Goal: Transaction & Acquisition: Purchase product/service

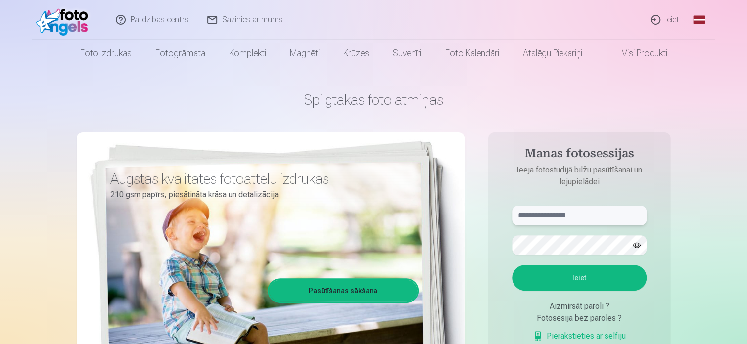
click at [578, 212] on input "text" at bounding box center [579, 216] width 134 height 20
type input "**********"
click at [512, 265] on button "Ieiet" at bounding box center [579, 278] width 134 height 26
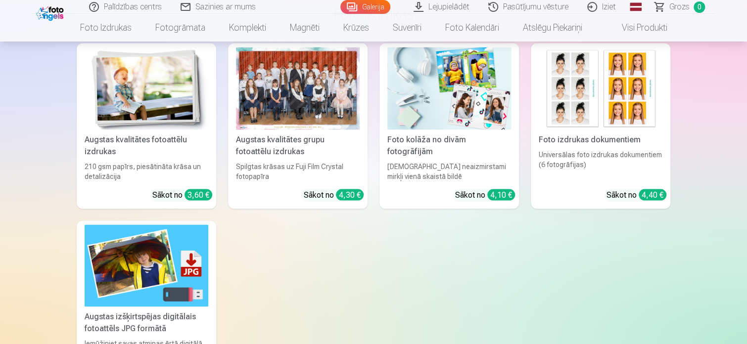
scroll to position [850, 0]
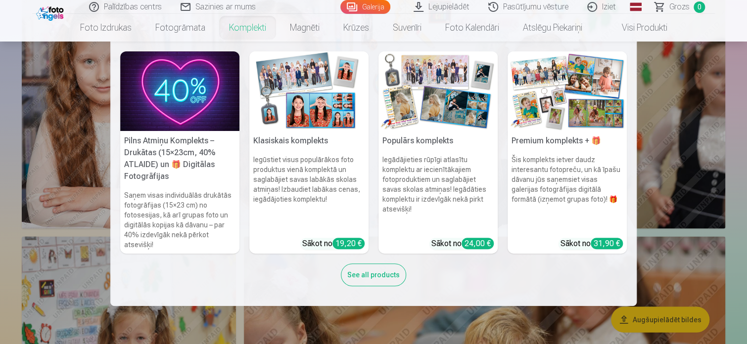
click at [245, 31] on link "Komplekti" at bounding box center [247, 28] width 61 height 28
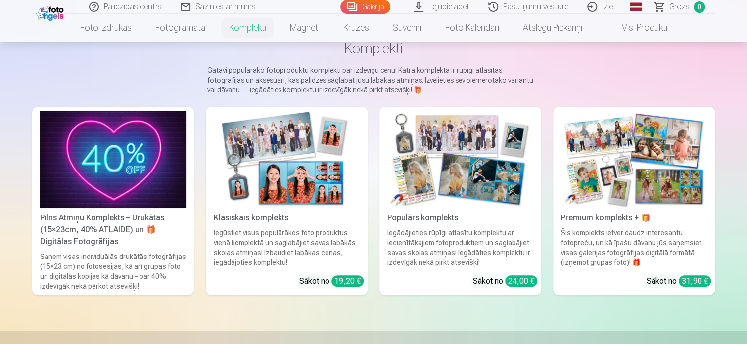
scroll to position [119, 0]
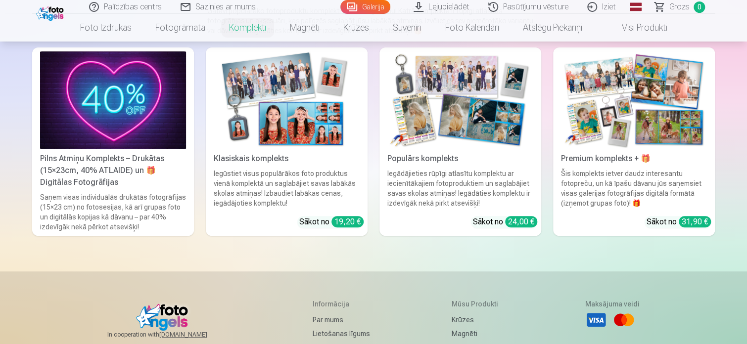
click at [439, 122] on img at bounding box center [460, 99] width 146 height 97
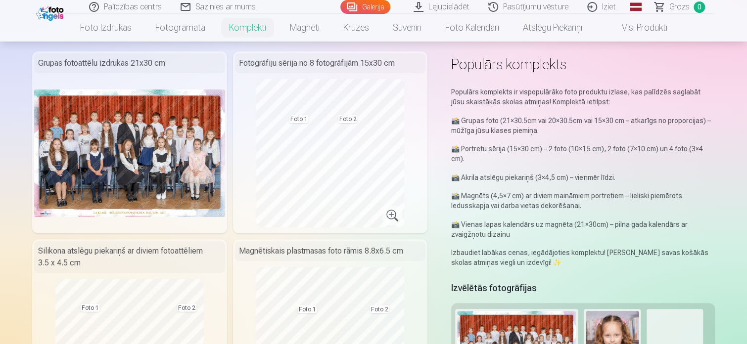
scroll to position [297, 0]
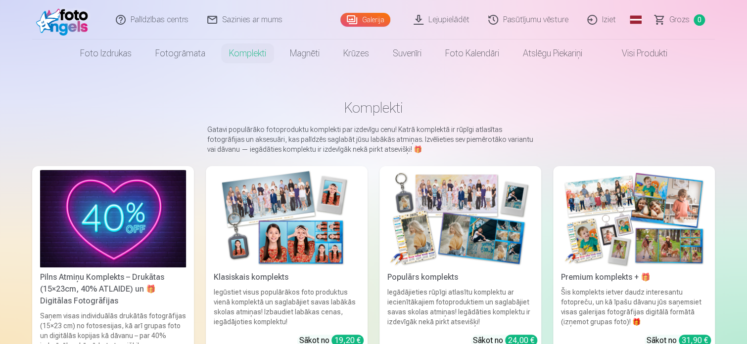
click at [299, 205] on img at bounding box center [287, 218] width 146 height 97
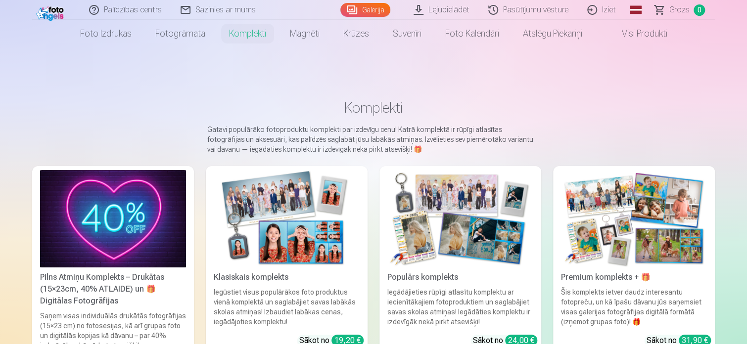
scroll to position [79, 0]
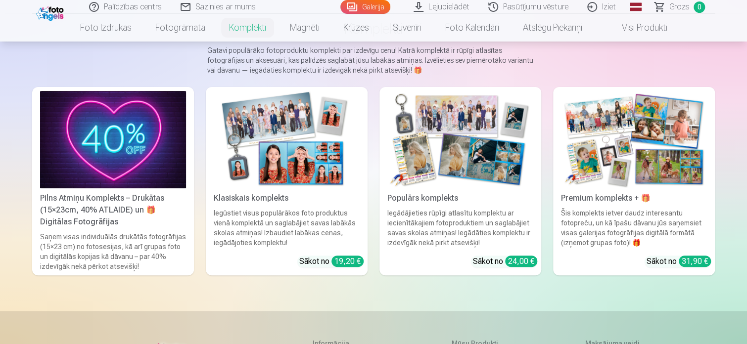
click at [620, 133] on img at bounding box center [634, 139] width 146 height 97
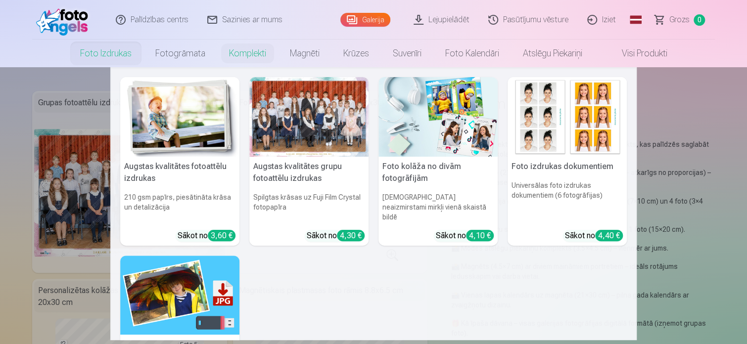
click at [154, 100] on img at bounding box center [179, 117] width 119 height 80
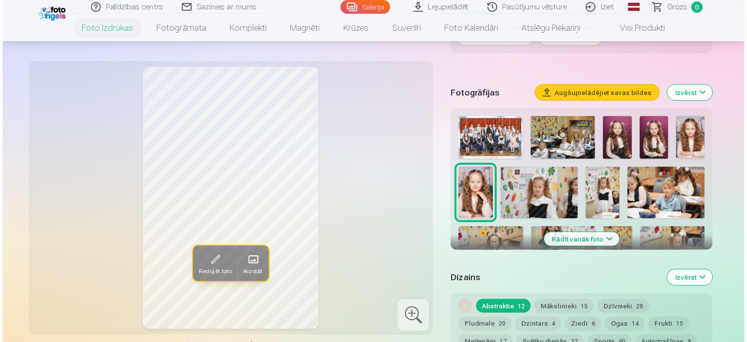
scroll to position [297, 0]
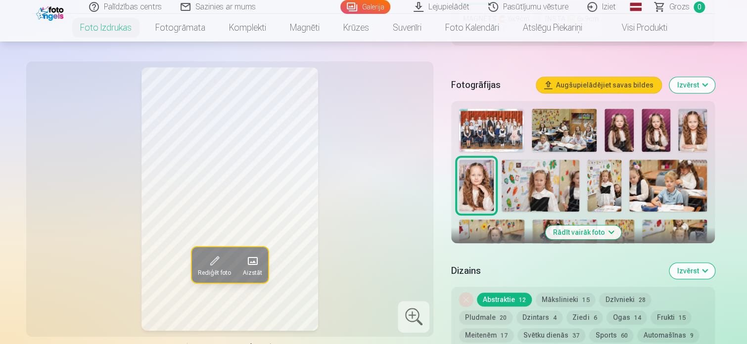
click at [482, 126] on img at bounding box center [491, 130] width 65 height 43
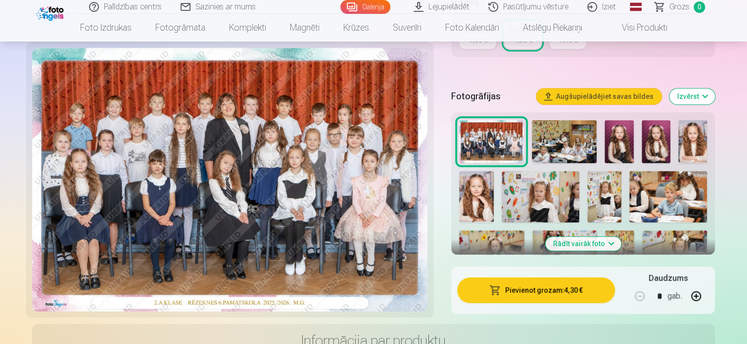
scroll to position [316, 0]
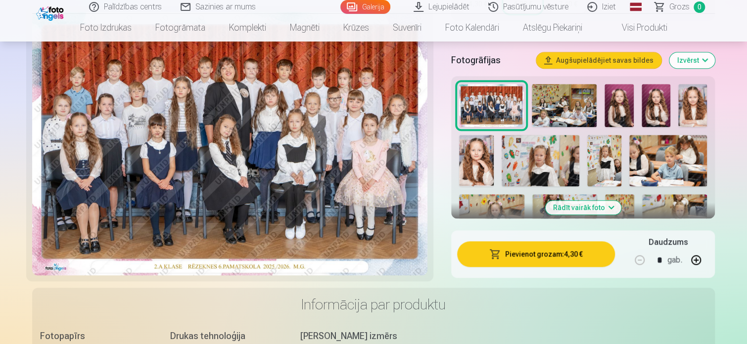
click at [526, 246] on button "Pievienot grozam : 4,30 €" at bounding box center [536, 254] width 158 height 26
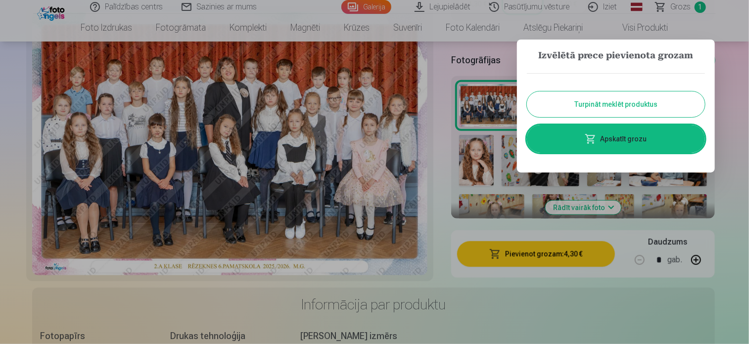
click at [602, 98] on button "Turpināt meklēt produktus" at bounding box center [616, 104] width 178 height 26
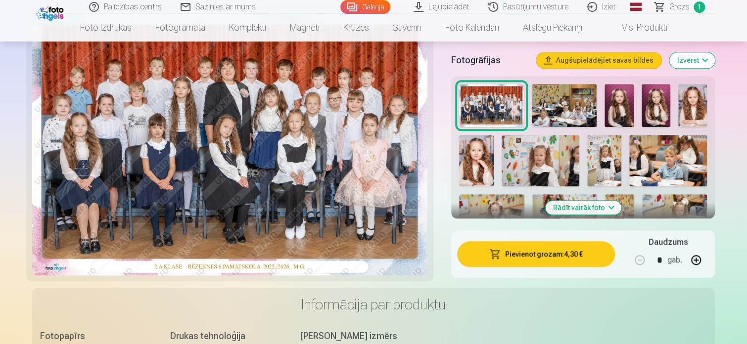
click at [602, 99] on div at bounding box center [583, 210] width 256 height 261
click at [591, 204] on button "Rādīt vairāk foto" at bounding box center [583, 208] width 76 height 14
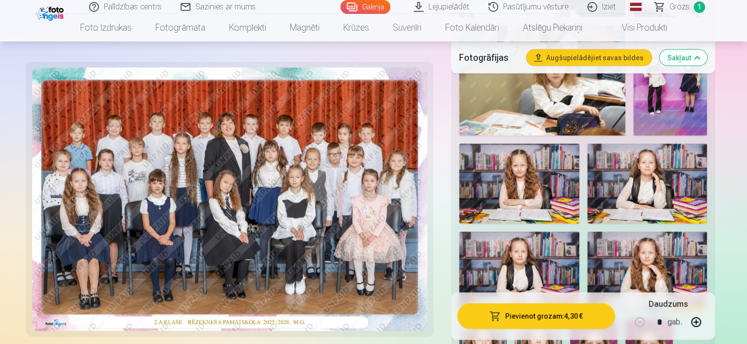
scroll to position [886, 0]
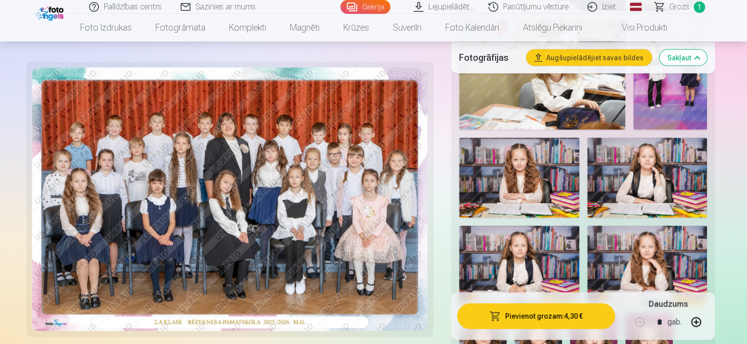
click at [677, 87] on img at bounding box center [670, 74] width 74 height 111
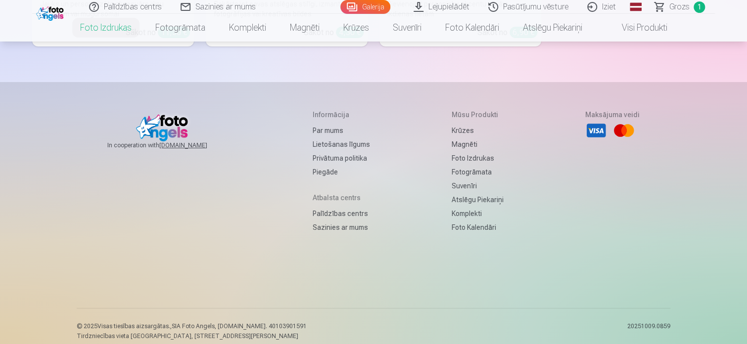
scroll to position [3942, 0]
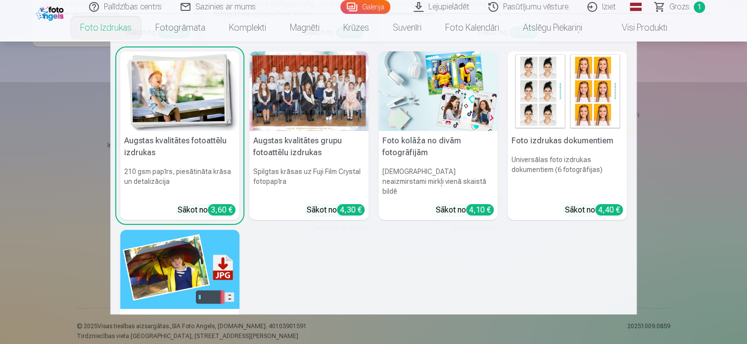
click at [115, 25] on link "Foto izdrukas" at bounding box center [105, 28] width 75 height 28
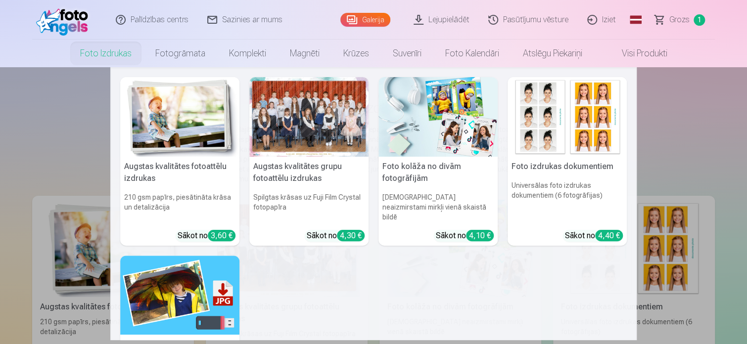
click at [172, 115] on img at bounding box center [179, 117] width 119 height 80
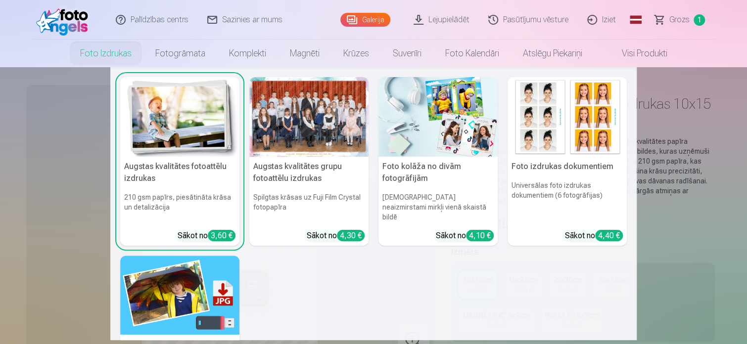
click at [192, 114] on img at bounding box center [179, 117] width 119 height 80
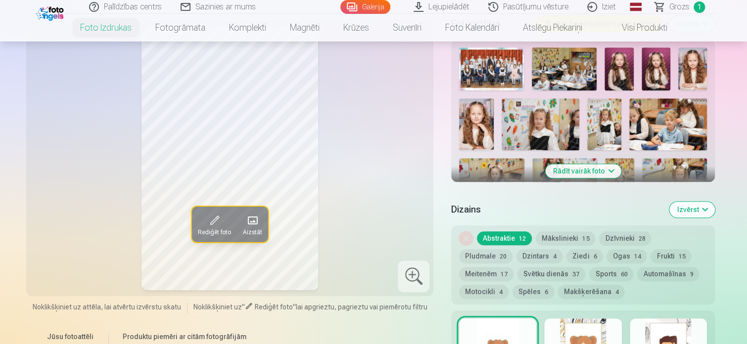
scroll to position [338, 0]
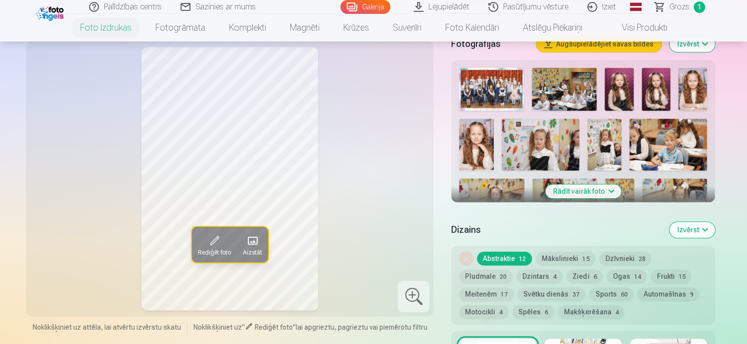
click at [602, 190] on button "Rādīt vairāk foto" at bounding box center [583, 191] width 76 height 14
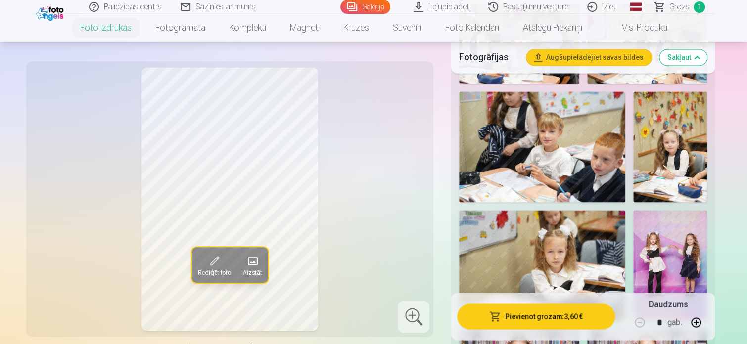
scroll to position [706, 0]
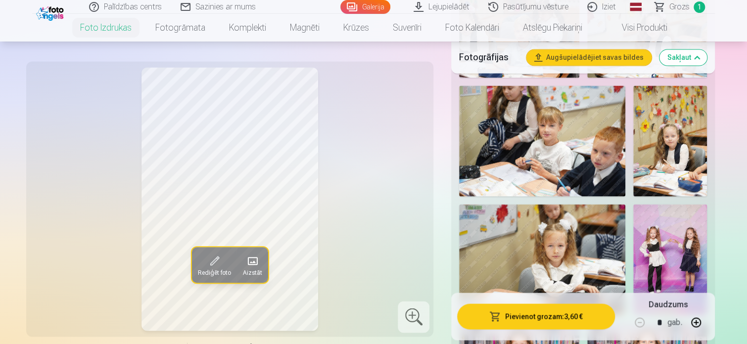
click at [666, 243] on img at bounding box center [670, 259] width 74 height 111
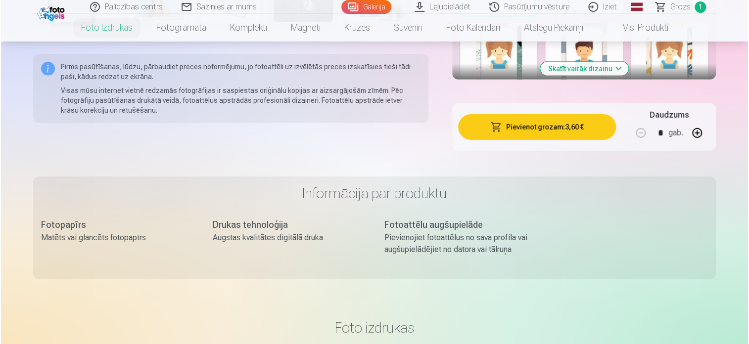
scroll to position [1478, 0]
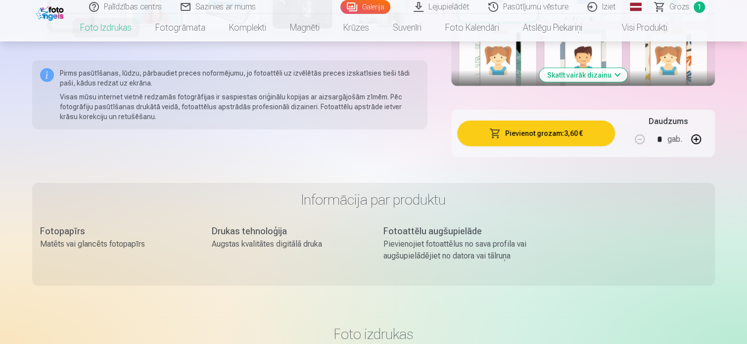
click at [561, 131] on button "Pievienot grozam : 3,60 €" at bounding box center [536, 134] width 158 height 26
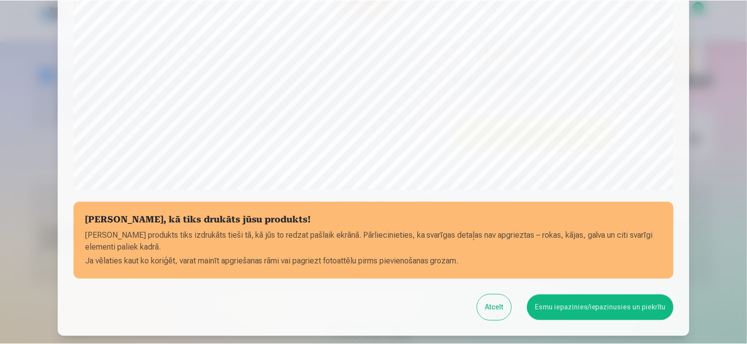
scroll to position [316, 0]
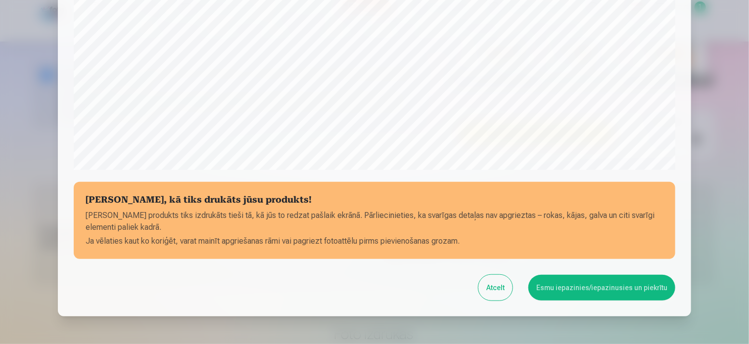
click at [581, 284] on button "Esmu iepazinies/iepazinusies un piekrītu" at bounding box center [601, 288] width 147 height 26
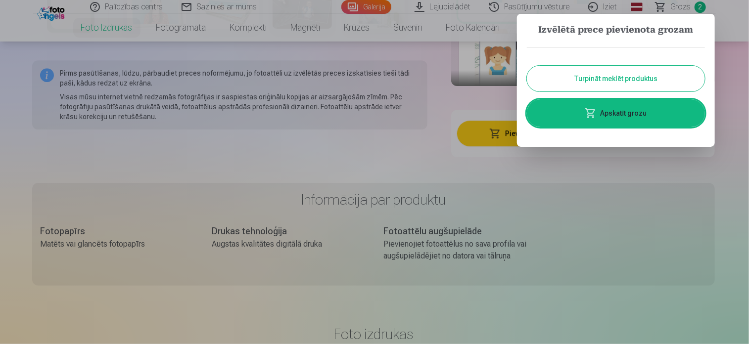
click at [645, 78] on button "Turpināt meklēt produktus" at bounding box center [616, 79] width 178 height 26
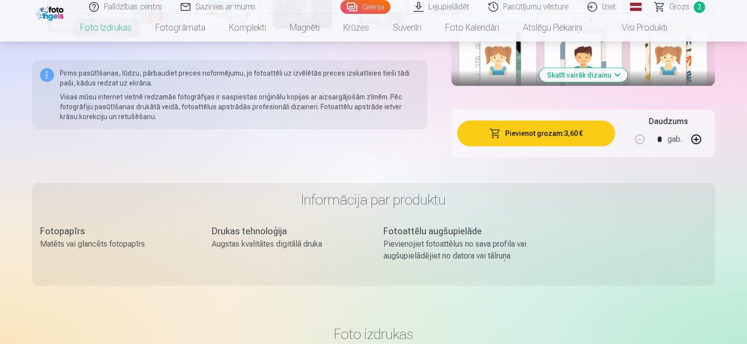
drag, startPoint x: 745, startPoint y: 102, endPoint x: 741, endPoint y: 72, distance: 30.5
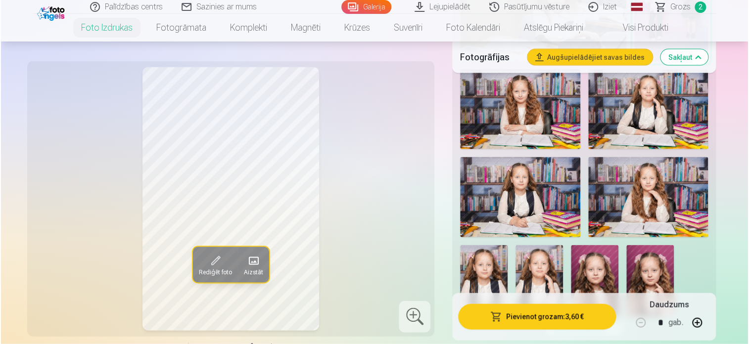
scroll to position [939, 0]
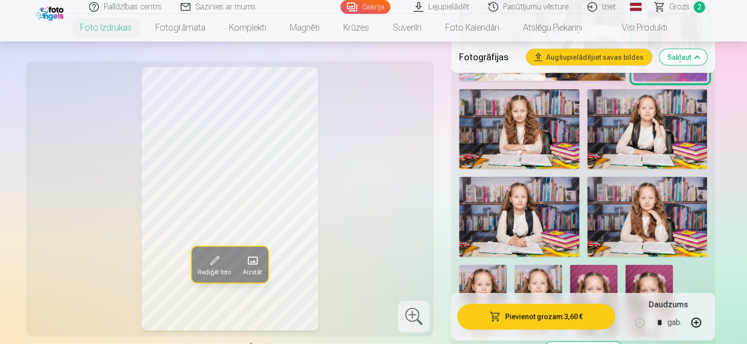
click at [666, 112] on img at bounding box center [647, 129] width 120 height 80
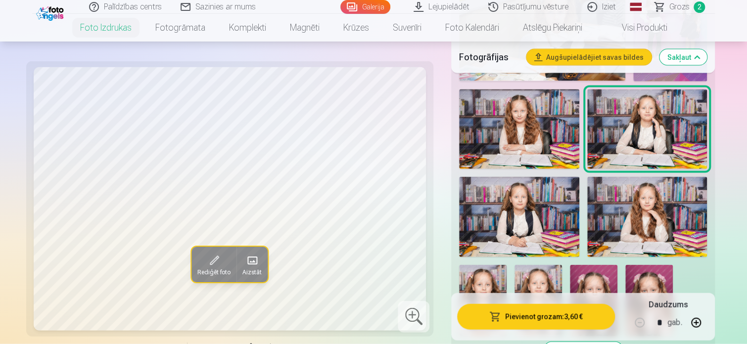
click at [553, 202] on img at bounding box center [519, 217] width 120 height 80
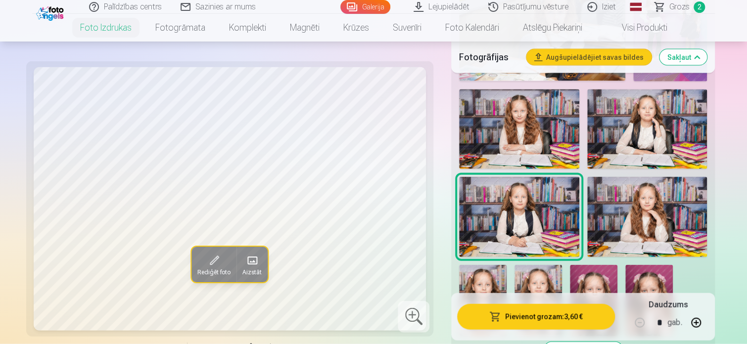
click at [645, 204] on img at bounding box center [647, 217] width 120 height 80
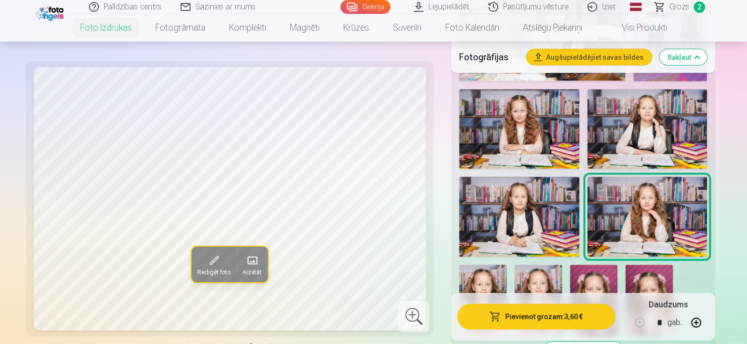
click at [627, 110] on img at bounding box center [647, 129] width 120 height 80
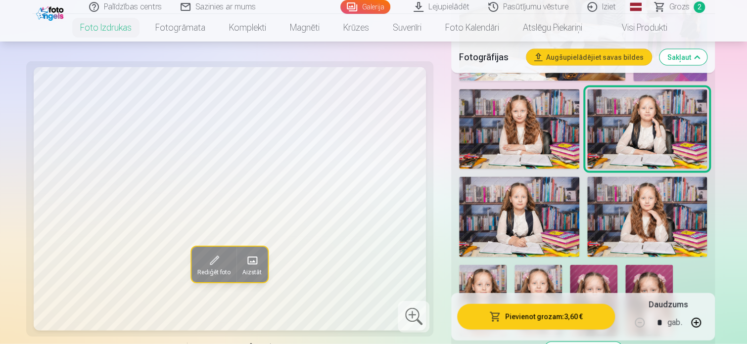
click at [521, 123] on img at bounding box center [519, 129] width 120 height 80
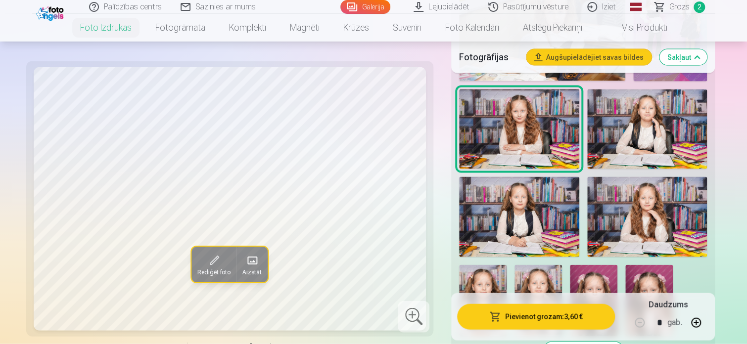
click at [529, 202] on img at bounding box center [519, 217] width 120 height 80
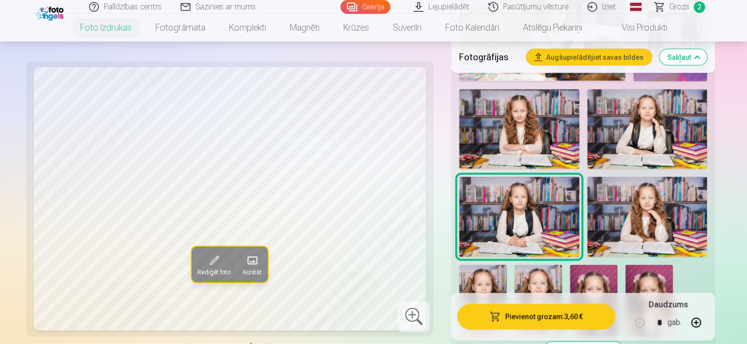
click at [546, 318] on button "Pievienot grozam : 3,60 €" at bounding box center [536, 317] width 158 height 26
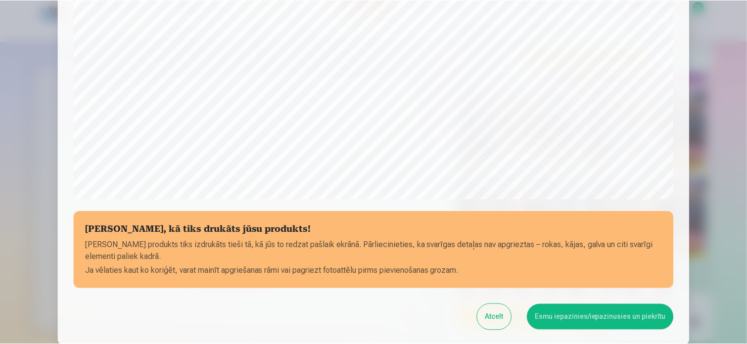
scroll to position [368, 0]
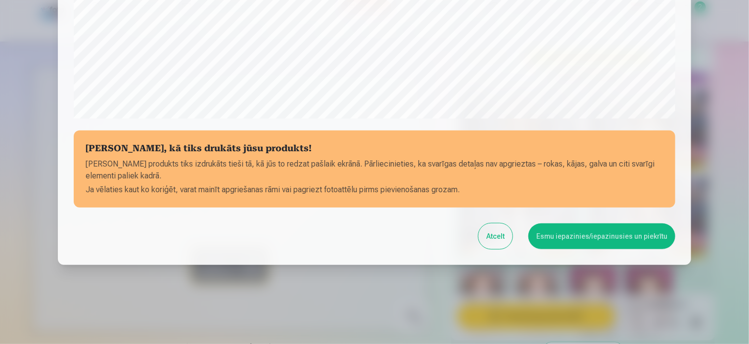
click at [632, 235] on button "Esmu iepazinies/iepazinusies un piekrītu" at bounding box center [601, 236] width 147 height 26
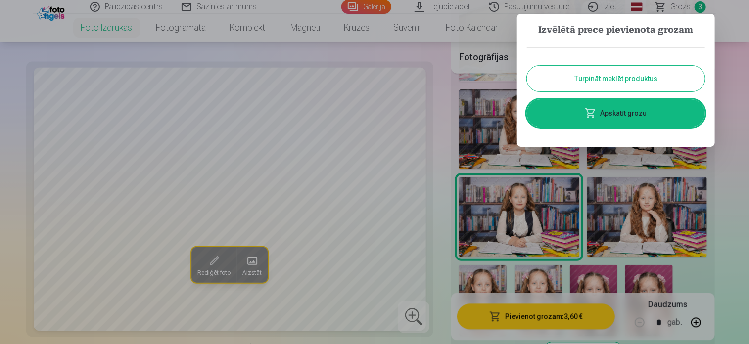
click at [666, 76] on button "Turpināt meklēt produktus" at bounding box center [616, 79] width 178 height 26
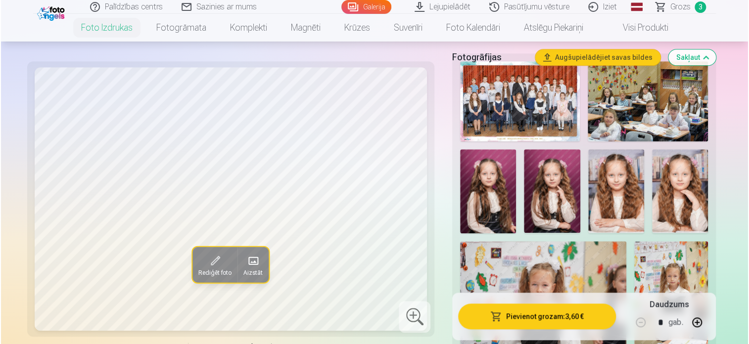
scroll to position [320, 0]
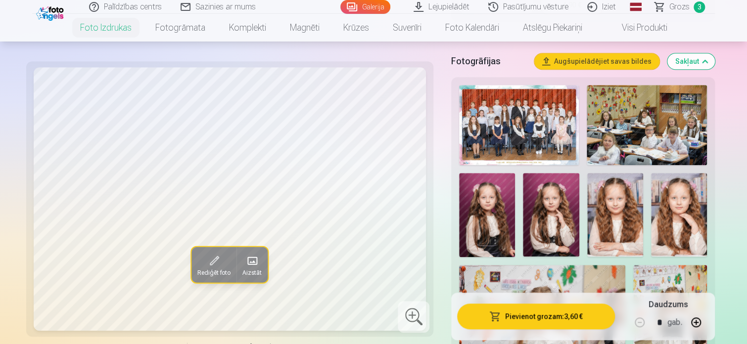
click at [487, 225] on img at bounding box center [487, 215] width 56 height 84
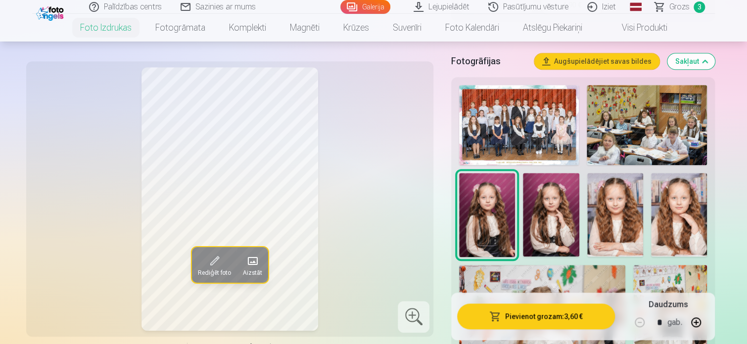
click at [523, 309] on button "Pievienot grozam : 3,60 €" at bounding box center [536, 317] width 158 height 26
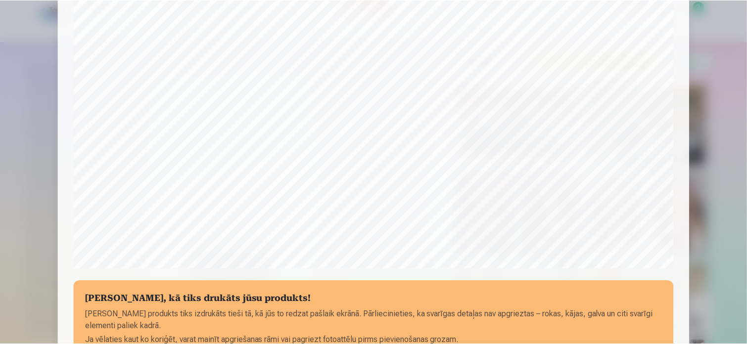
scroll to position [368, 0]
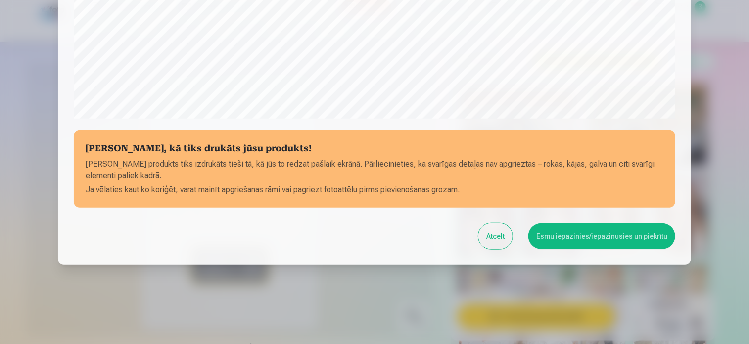
click at [572, 235] on button "Esmu iepazinies/iepazinusies un piekrītu" at bounding box center [601, 236] width 147 height 26
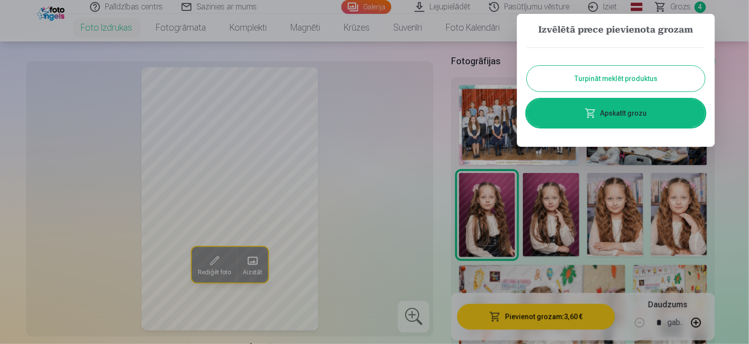
click at [602, 112] on link "Apskatīt grozu" at bounding box center [616, 113] width 178 height 28
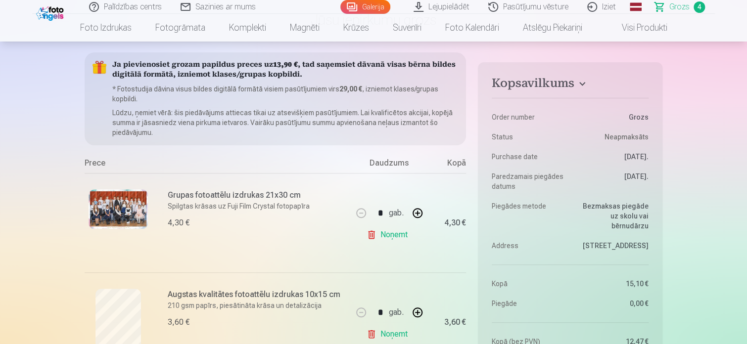
scroll to position [79, 0]
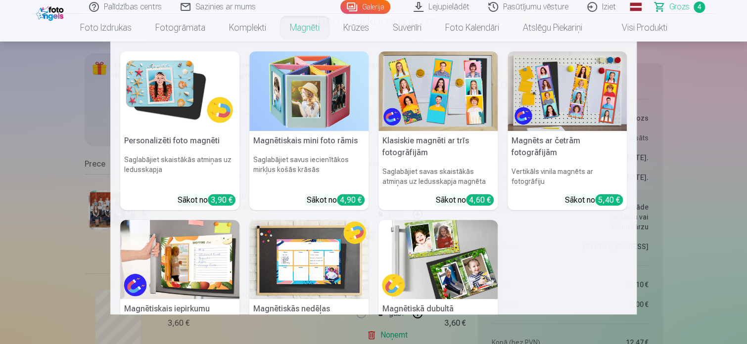
click at [191, 91] on img at bounding box center [179, 91] width 119 height 80
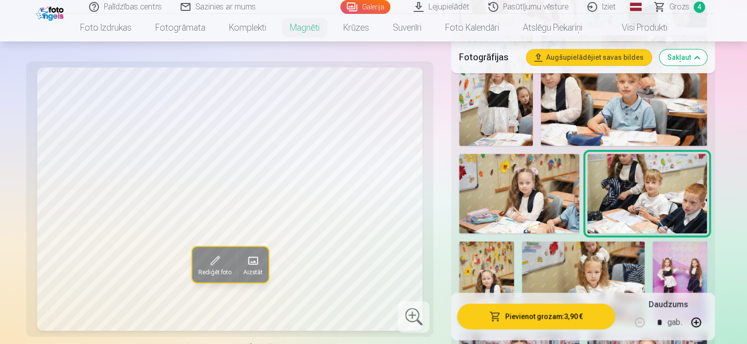
scroll to position [484, 0]
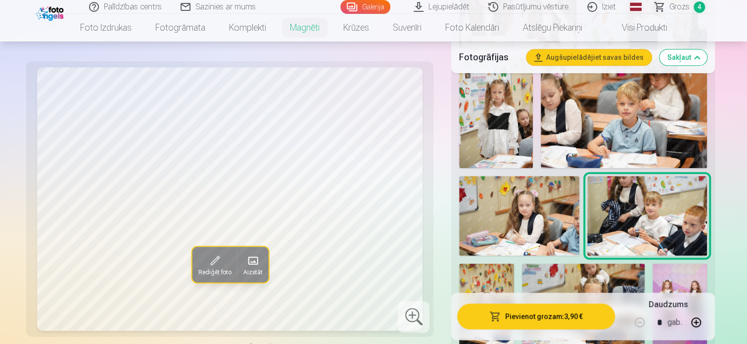
click at [537, 199] on img at bounding box center [519, 216] width 120 height 80
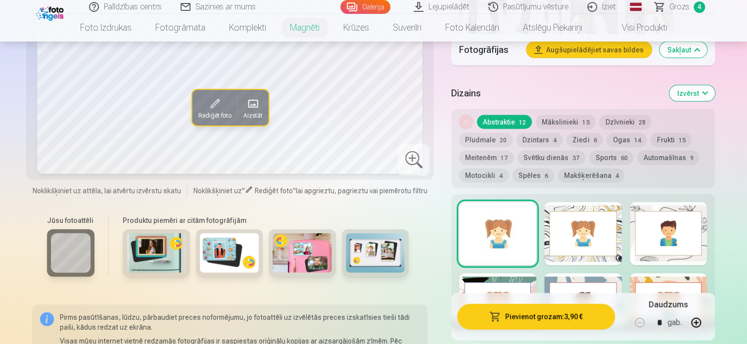
scroll to position [1025, 0]
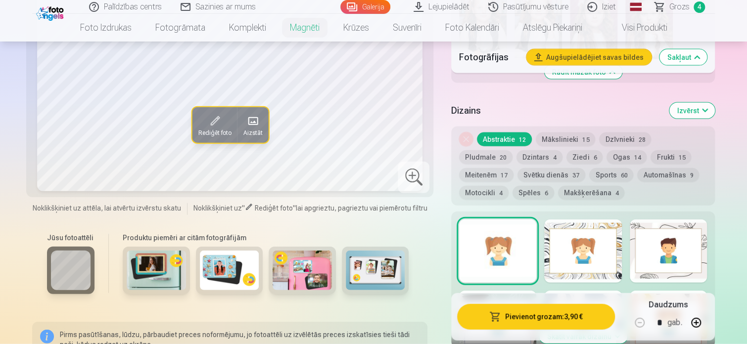
click at [306, 281] on img at bounding box center [301, 271] width 59 height 40
click at [502, 255] on div at bounding box center [497, 251] width 77 height 63
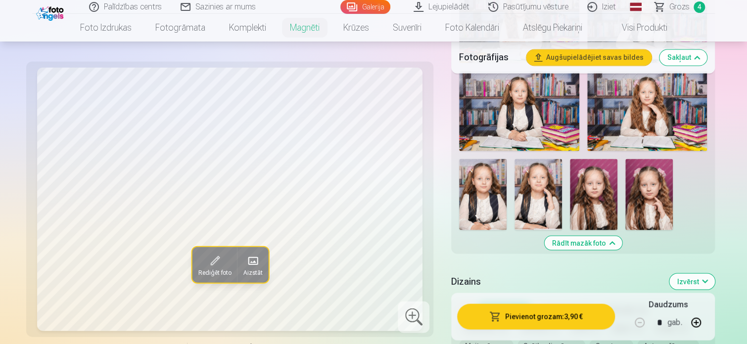
click at [222, 274] on span "Rediģēt foto" at bounding box center [214, 273] width 33 height 8
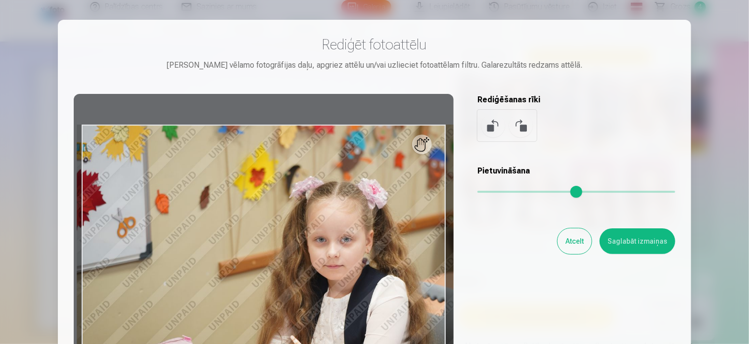
drag, startPoint x: 481, startPoint y: 195, endPoint x: 496, endPoint y: 194, distance: 15.9
click at [496, 193] on input "range" at bounding box center [576, 192] width 198 height 2
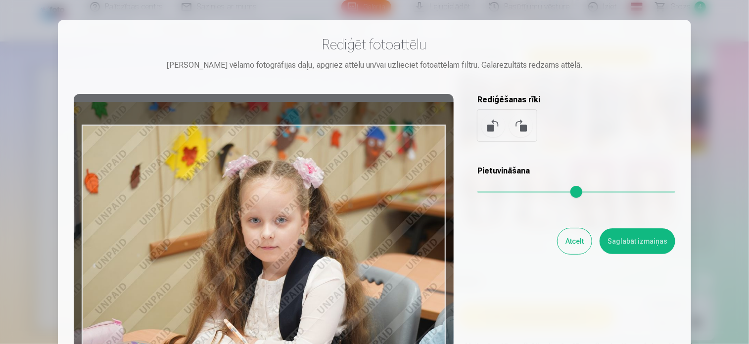
drag, startPoint x: 340, startPoint y: 255, endPoint x: 273, endPoint y: 231, distance: 71.3
click at [273, 231] on div at bounding box center [264, 249] width 380 height 310
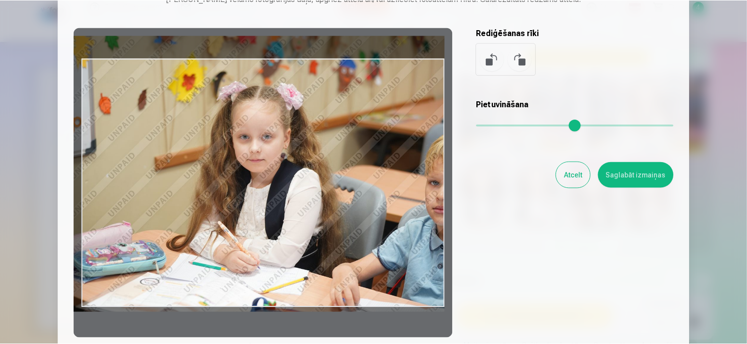
scroll to position [71, 0]
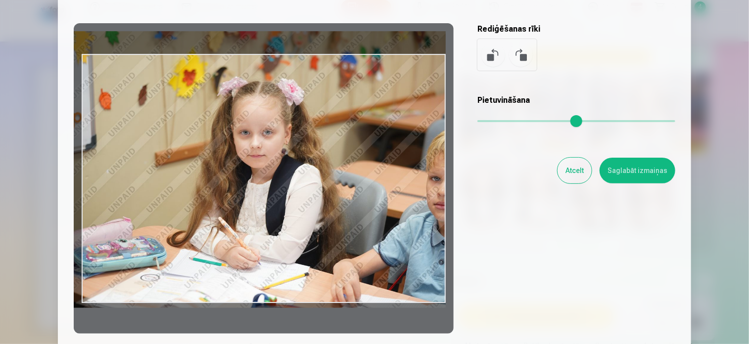
click at [538, 121] on input "range" at bounding box center [576, 121] width 198 height 2
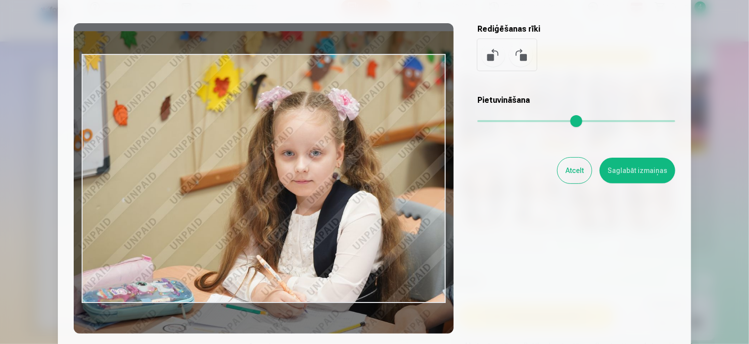
drag, startPoint x: 537, startPoint y: 124, endPoint x: 498, endPoint y: 121, distance: 39.2
type input "****"
click at [498, 122] on input "range" at bounding box center [576, 121] width 198 height 2
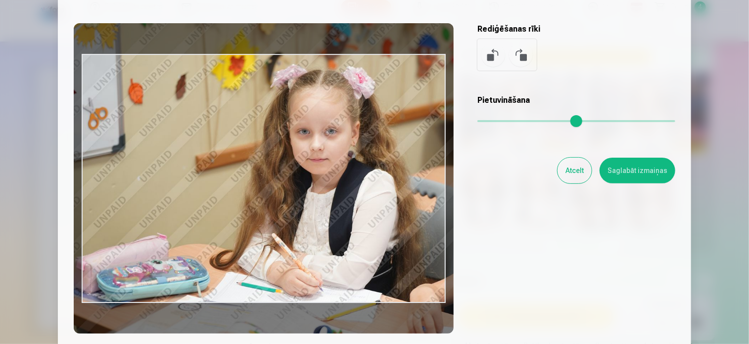
drag, startPoint x: 339, startPoint y: 233, endPoint x: 354, endPoint y: 211, distance: 26.6
click at [354, 211] on div at bounding box center [264, 178] width 380 height 310
click at [635, 171] on button "Saglabāt izmaiņas" at bounding box center [637, 171] width 76 height 26
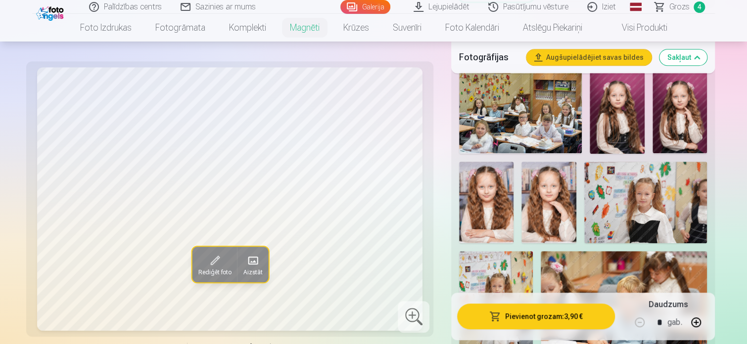
scroll to position [273, 0]
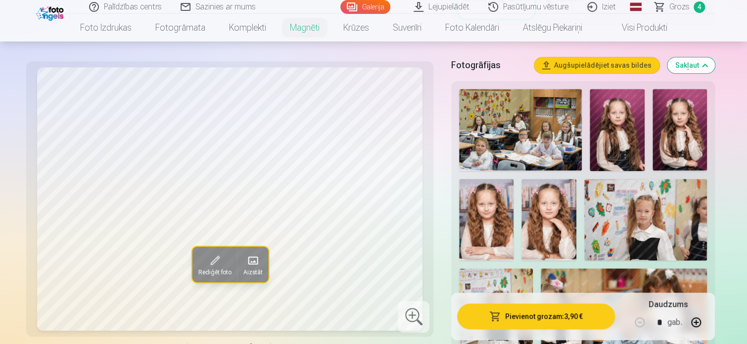
click at [683, 4] on span "Grozs" at bounding box center [679, 7] width 20 height 12
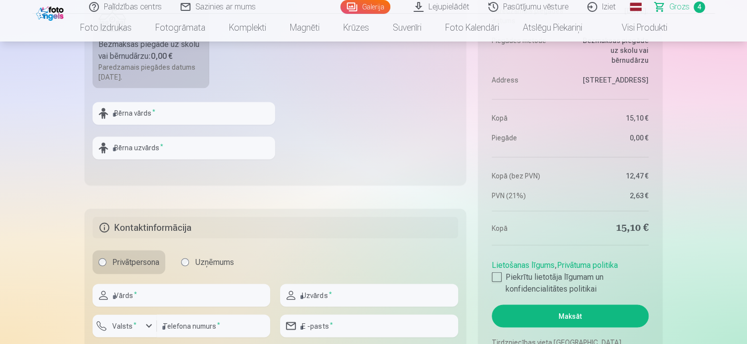
scroll to position [732, 0]
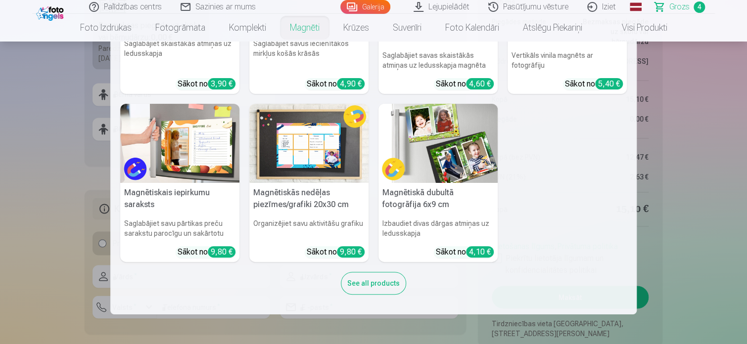
click at [300, 27] on link "Magnēti" at bounding box center [304, 28] width 53 height 28
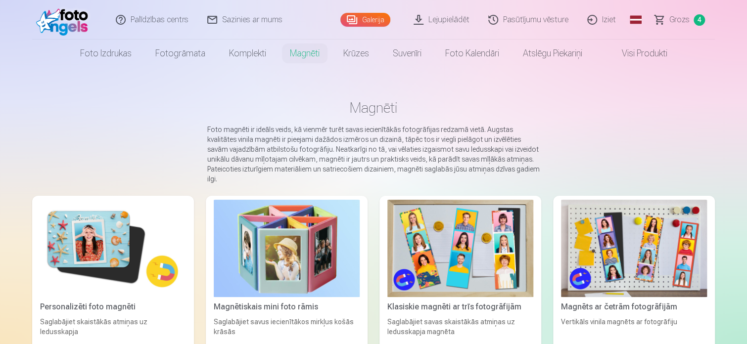
click at [77, 240] on img at bounding box center [113, 248] width 146 height 97
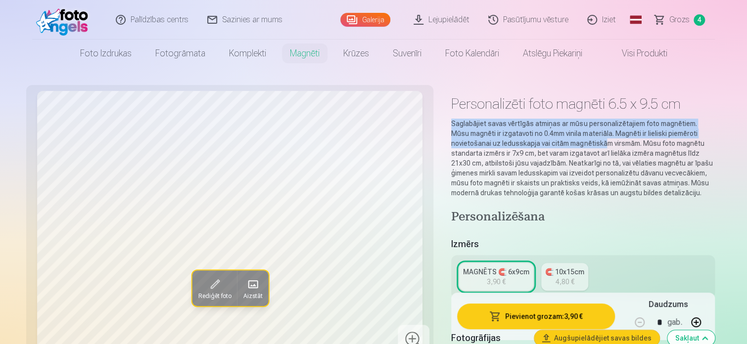
drag, startPoint x: 642, startPoint y: 122, endPoint x: 755, endPoint y: 80, distance: 120.9
click at [746, 80] on html "Palīdzības centrs Sazinies ar mums Galerija Lejupielādēt Pasūtījumu vēsture Izi…" at bounding box center [373, 172] width 747 height 344
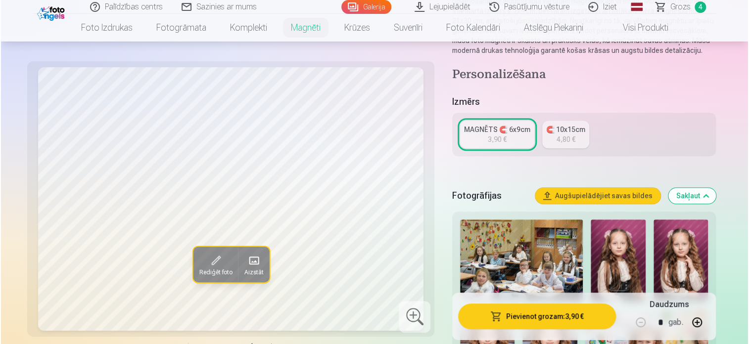
scroll to position [182, 0]
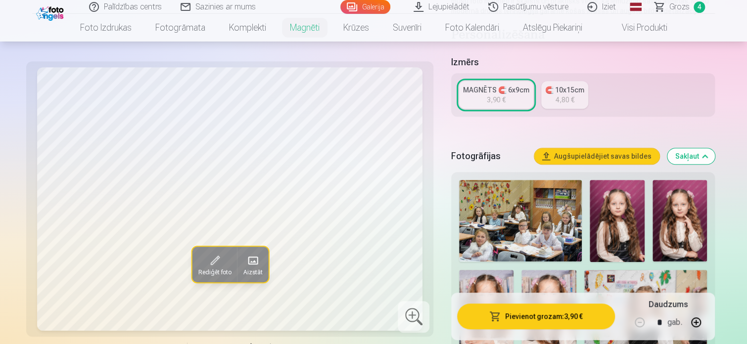
click at [205, 259] on button "Rediģēt foto" at bounding box center [214, 265] width 45 height 36
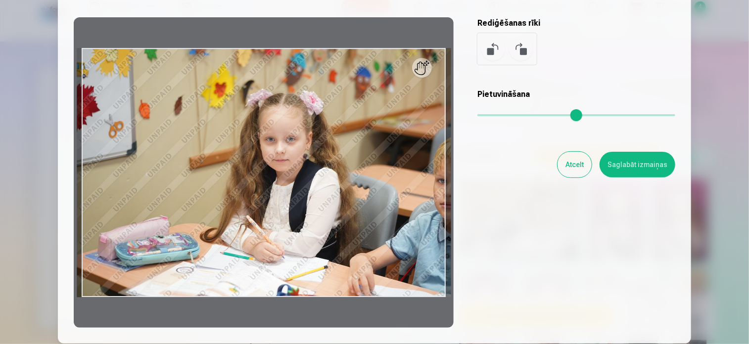
scroll to position [77, 0]
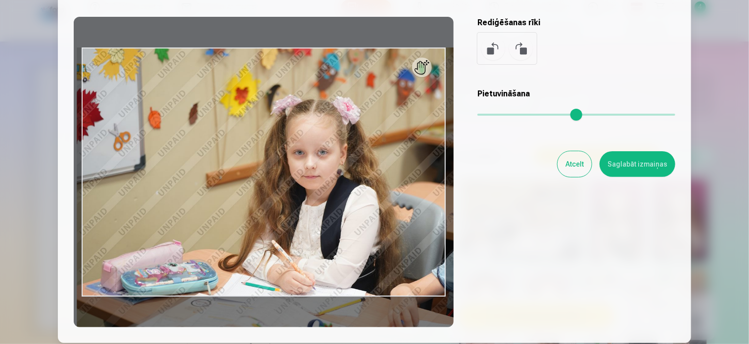
drag, startPoint x: 478, startPoint y: 116, endPoint x: 490, endPoint y: 115, distance: 12.9
click at [490, 115] on input "range" at bounding box center [576, 115] width 198 height 2
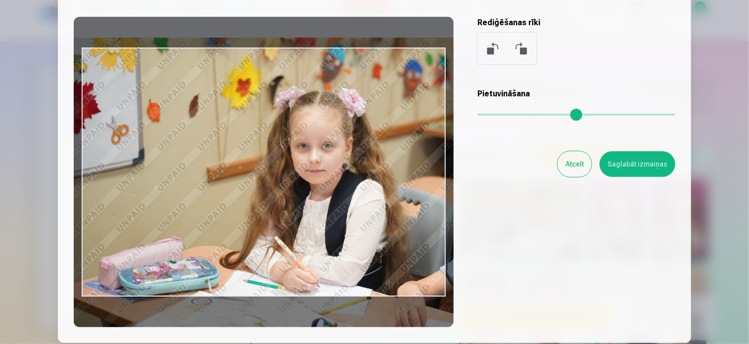
drag, startPoint x: 369, startPoint y: 215, endPoint x: 362, endPoint y: 200, distance: 16.4
click at [362, 200] on div at bounding box center [264, 172] width 380 height 310
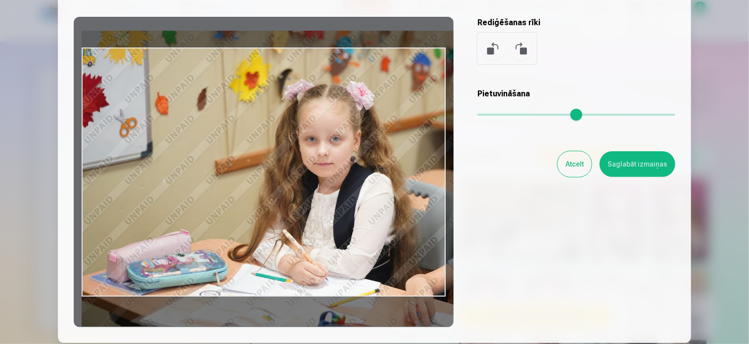
drag, startPoint x: 362, startPoint y: 200, endPoint x: 394, endPoint y: 203, distance: 31.8
click at [394, 203] on div at bounding box center [264, 172] width 380 height 310
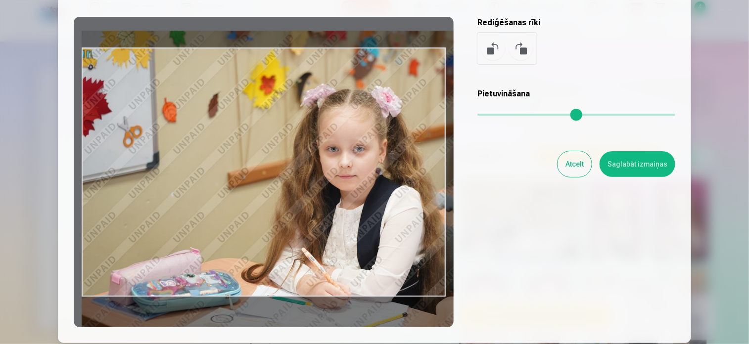
click at [496, 115] on input "range" at bounding box center [576, 115] width 198 height 2
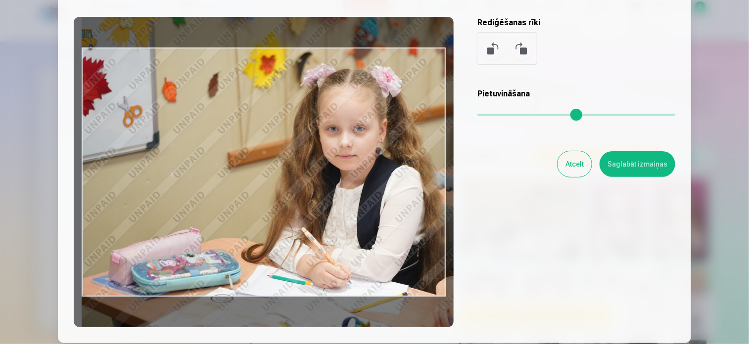
drag, startPoint x: 388, startPoint y: 236, endPoint x: 395, endPoint y: 215, distance: 22.5
click at [395, 215] on div at bounding box center [264, 172] width 380 height 310
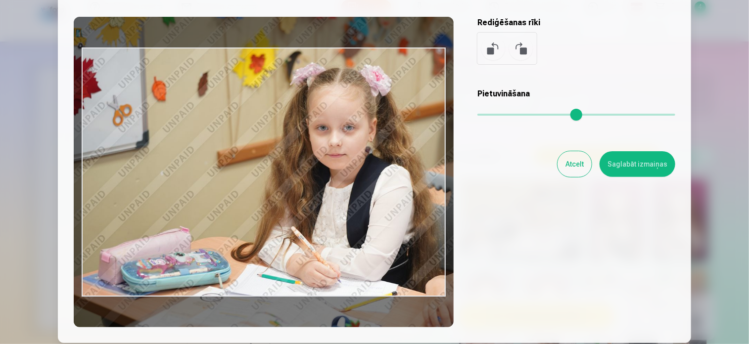
drag, startPoint x: 370, startPoint y: 188, endPoint x: 360, endPoint y: 186, distance: 9.5
click at [360, 186] on div at bounding box center [264, 172] width 380 height 310
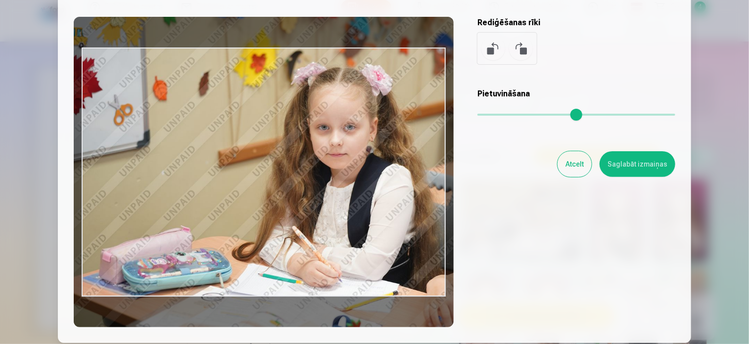
type input "****"
click at [627, 161] on button "Saglabāt izmaiņas" at bounding box center [637, 164] width 76 height 26
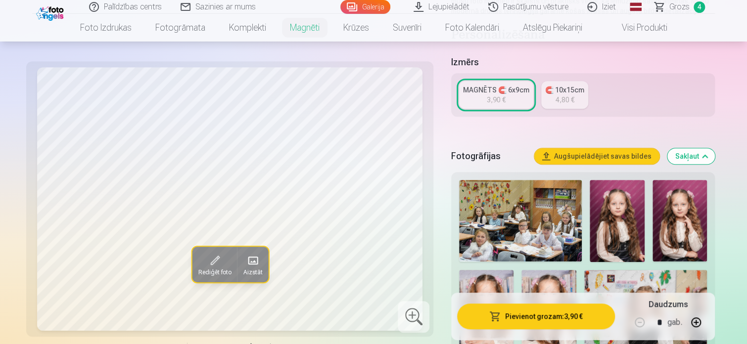
click at [529, 315] on button "Pievienot grozam : 3,90 €" at bounding box center [536, 317] width 158 height 26
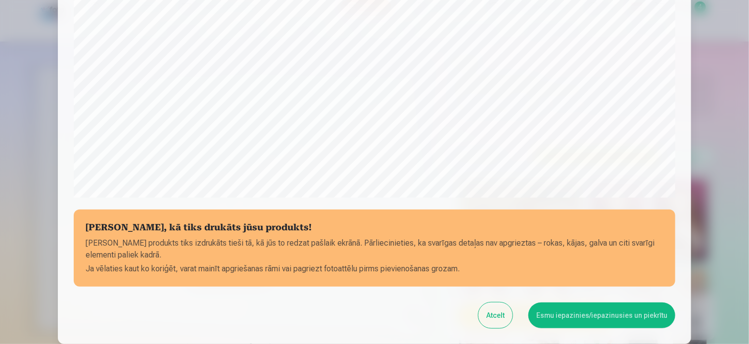
scroll to position [308, 0]
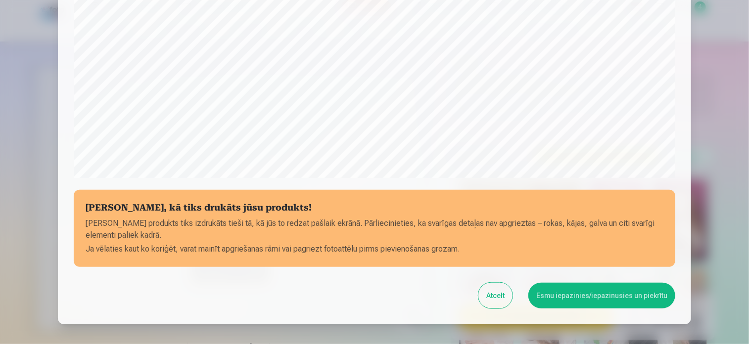
click at [624, 298] on button "Esmu iepazinies/iepazinusies un piekrītu" at bounding box center [601, 296] width 147 height 26
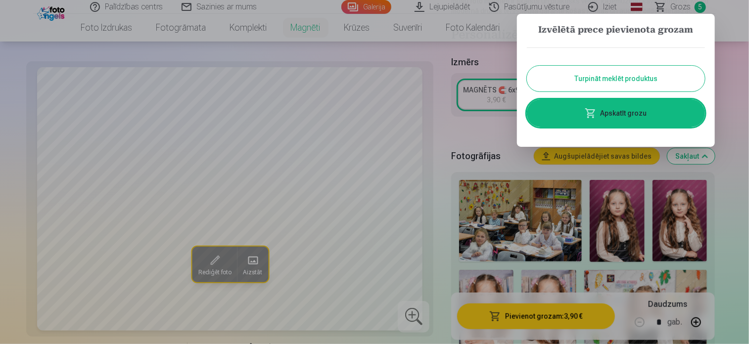
click at [628, 113] on link "Apskatīt grozu" at bounding box center [616, 113] width 178 height 28
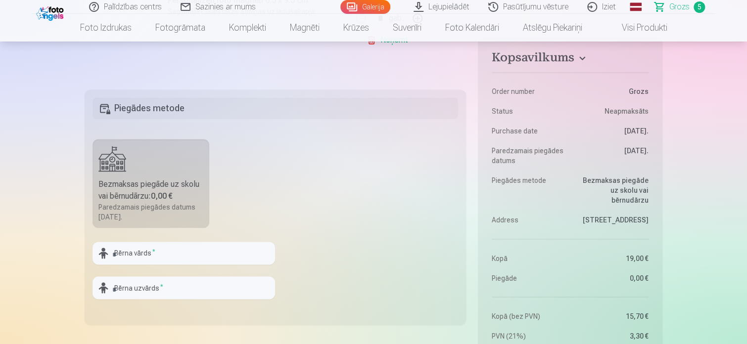
scroll to position [692, 0]
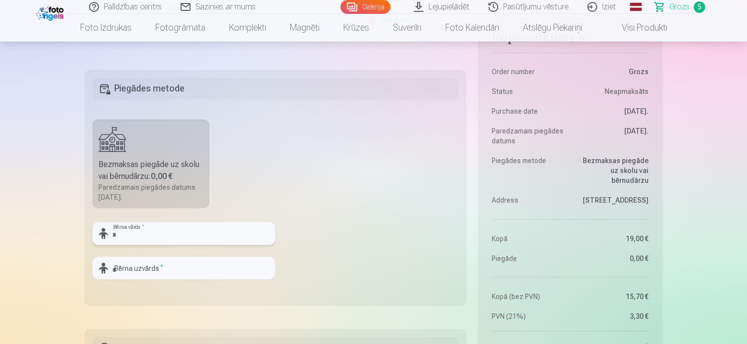
click at [164, 232] on input "text" at bounding box center [183, 233] width 182 height 23
type input "*"
type input "******"
click at [132, 264] on input "text" at bounding box center [183, 268] width 182 height 23
type input "*********"
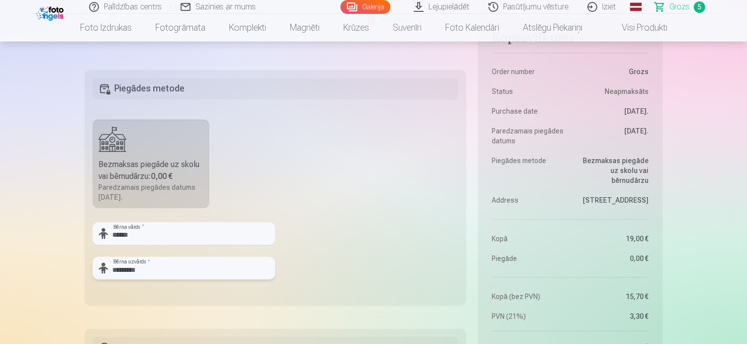
click at [196, 273] on input "*********" at bounding box center [183, 268] width 182 height 23
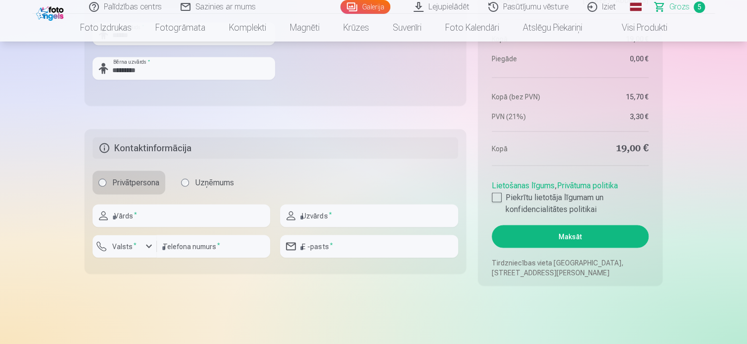
scroll to position [910, 0]
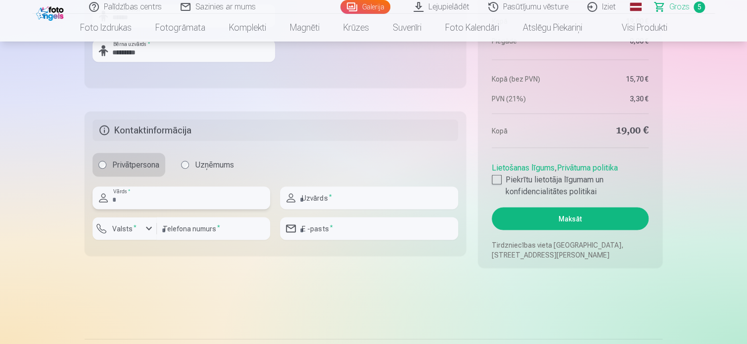
click at [182, 196] on input "text" at bounding box center [180, 197] width 177 height 23
type input "*****"
type input "*********"
type input "********"
type input "**********"
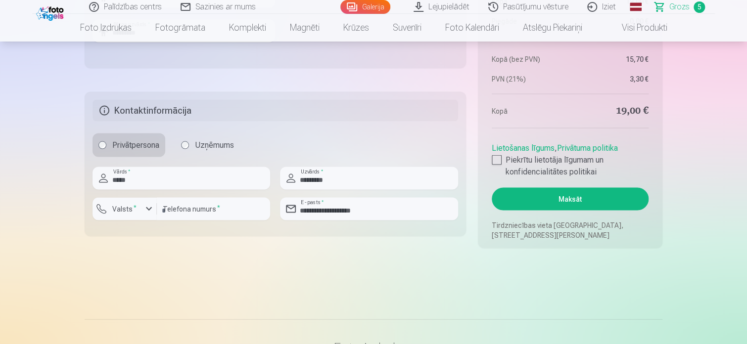
scroll to position [929, 0]
click at [494, 159] on div at bounding box center [496, 160] width 10 height 10
click at [541, 201] on button "Maksāt" at bounding box center [569, 198] width 157 height 23
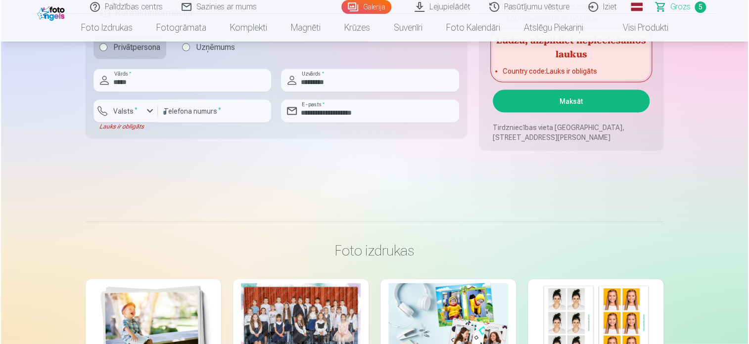
scroll to position [1012, 0]
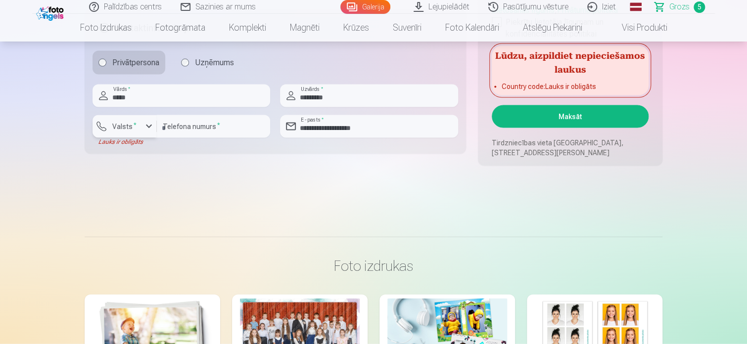
click at [131, 131] on div "button" at bounding box center [127, 128] width 30 height 10
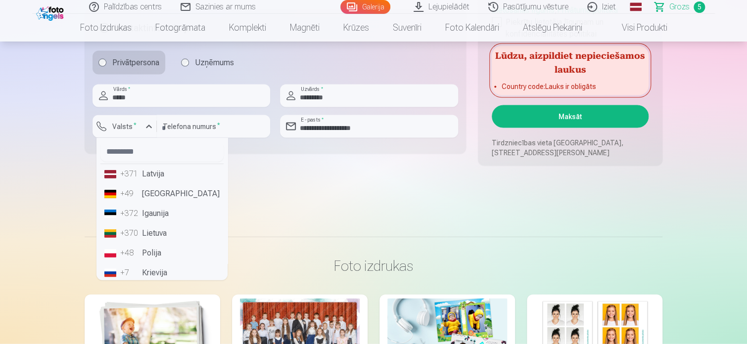
click at [150, 180] on li "+371 Latvija" at bounding box center [161, 174] width 123 height 20
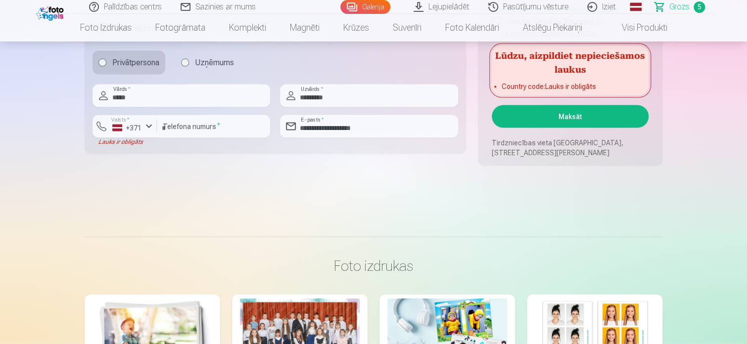
click at [526, 117] on button "Maksāt" at bounding box center [569, 116] width 157 height 23
